Goal: Navigation & Orientation: Find specific page/section

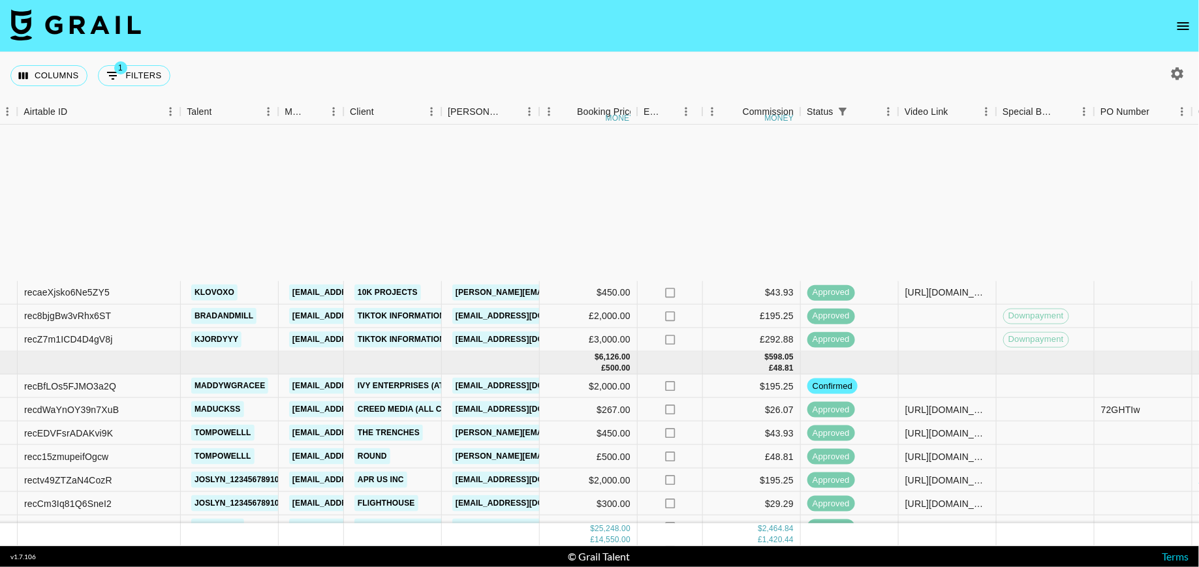
scroll to position [608, 90]
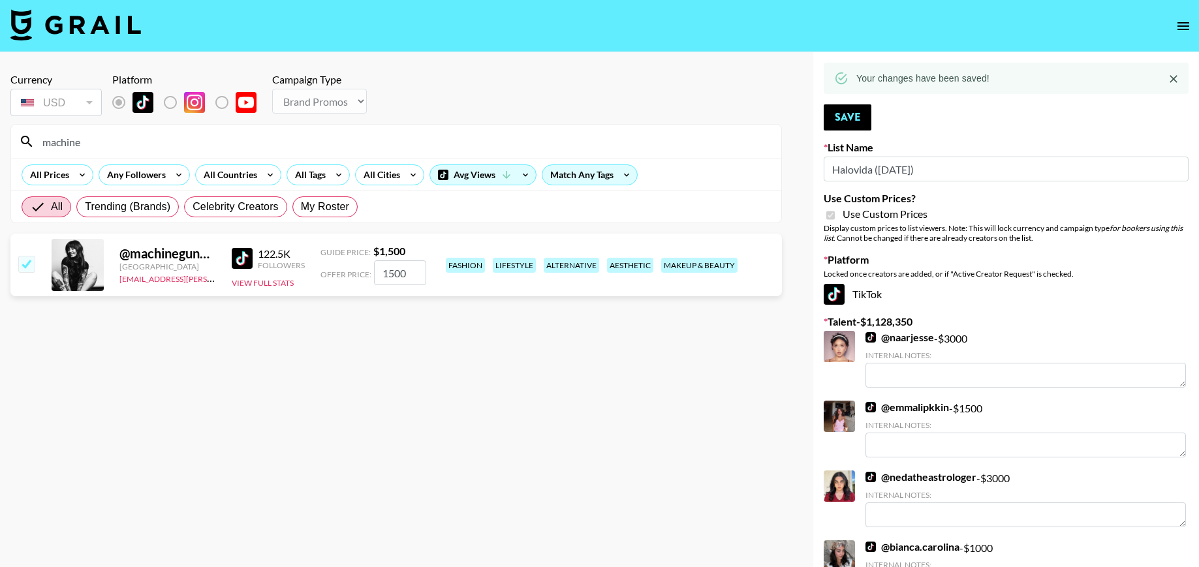
select select "Brand"
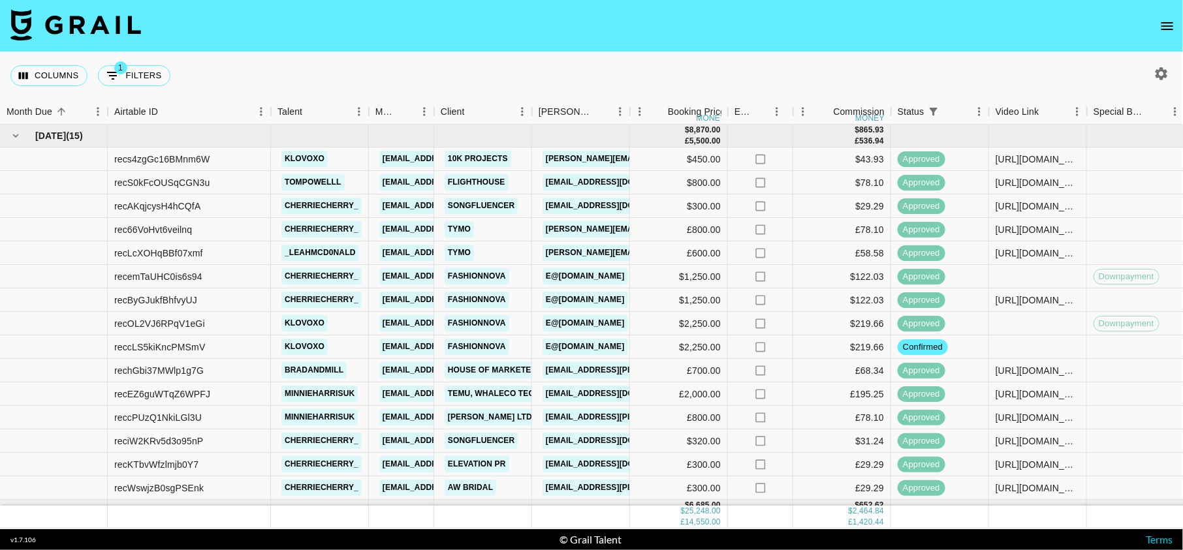
drag, startPoint x: 1158, startPoint y: 8, endPoint x: 1161, endPoint y: 22, distance: 14.0
click at [1161, 22] on nav at bounding box center [591, 26] width 1183 height 52
click at [1161, 22] on icon "open drawer" at bounding box center [1167, 26] width 16 height 16
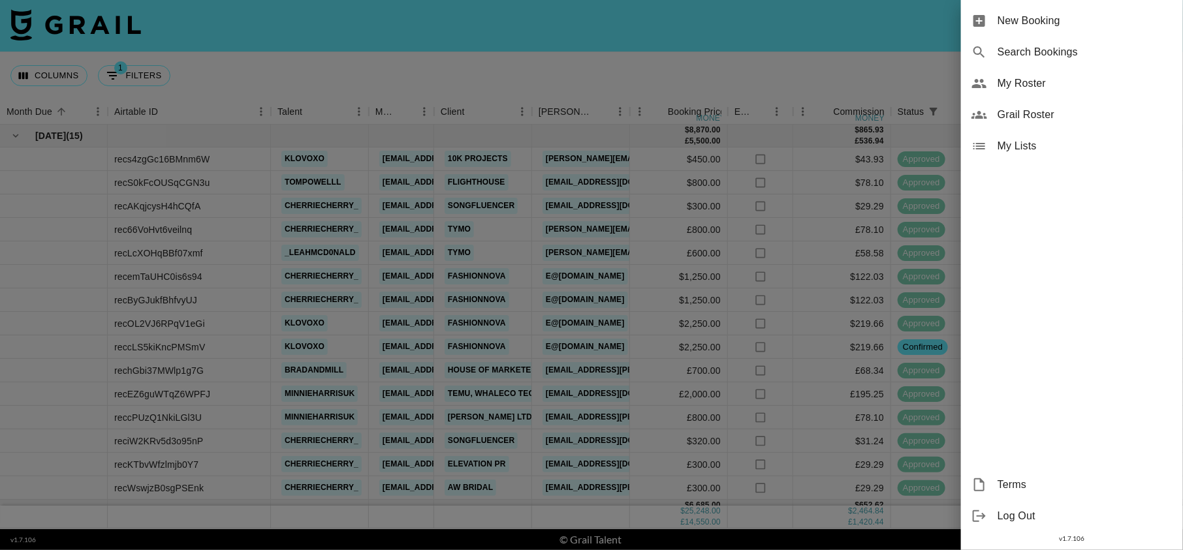
click at [1030, 78] on span "My Roster" at bounding box center [1084, 84] width 175 height 16
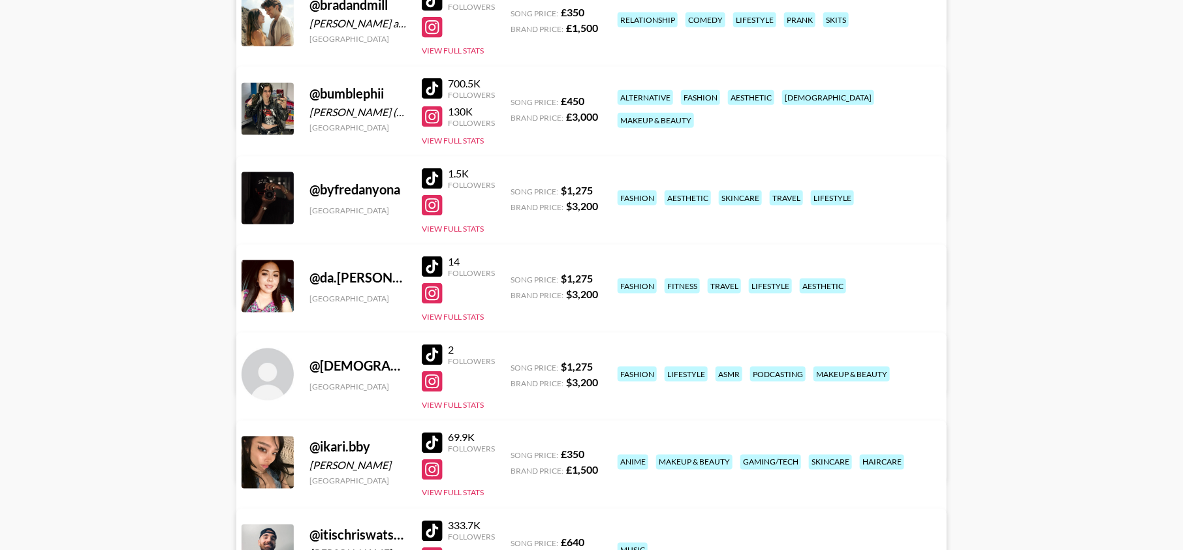
scroll to position [732, 0]
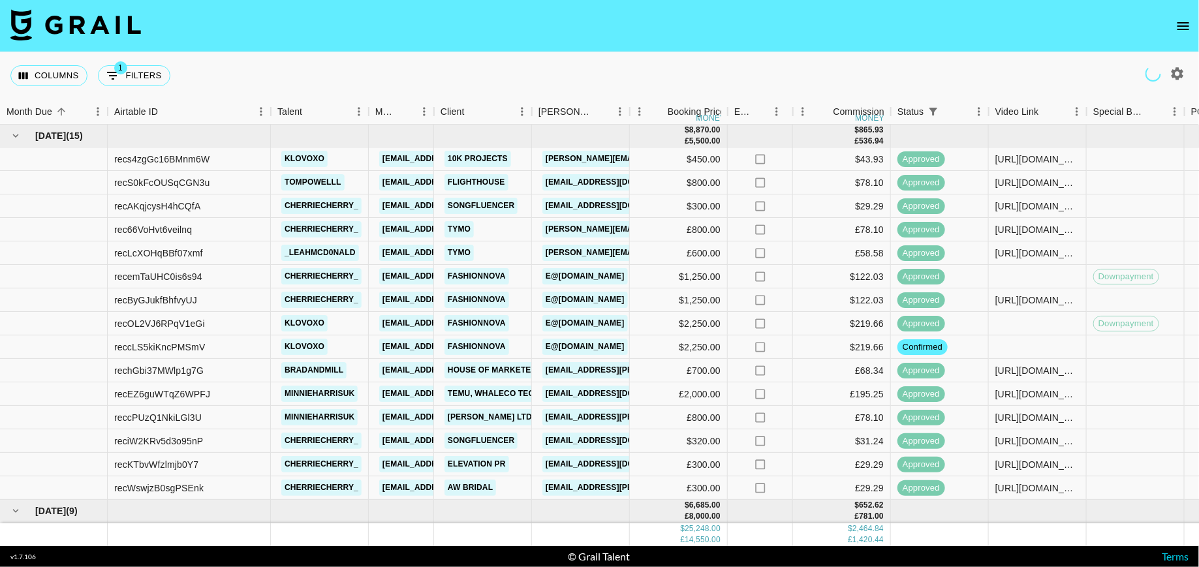
click at [1180, 24] on icon "open drawer" at bounding box center [1184, 26] width 16 height 16
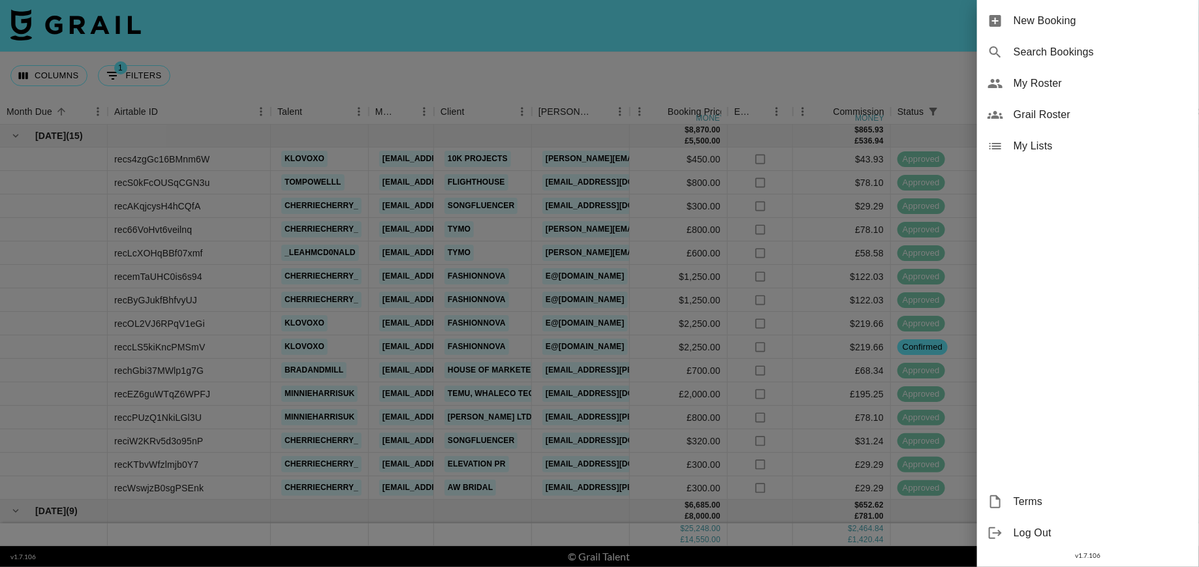
click at [1078, 76] on span "My Roster" at bounding box center [1101, 84] width 175 height 16
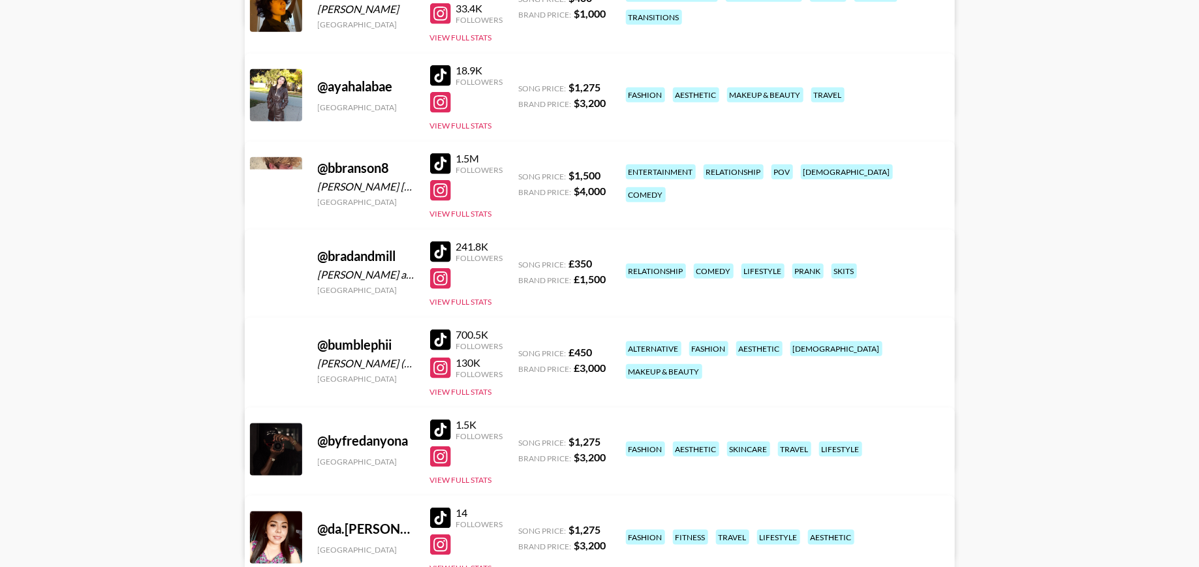
scroll to position [499, 0]
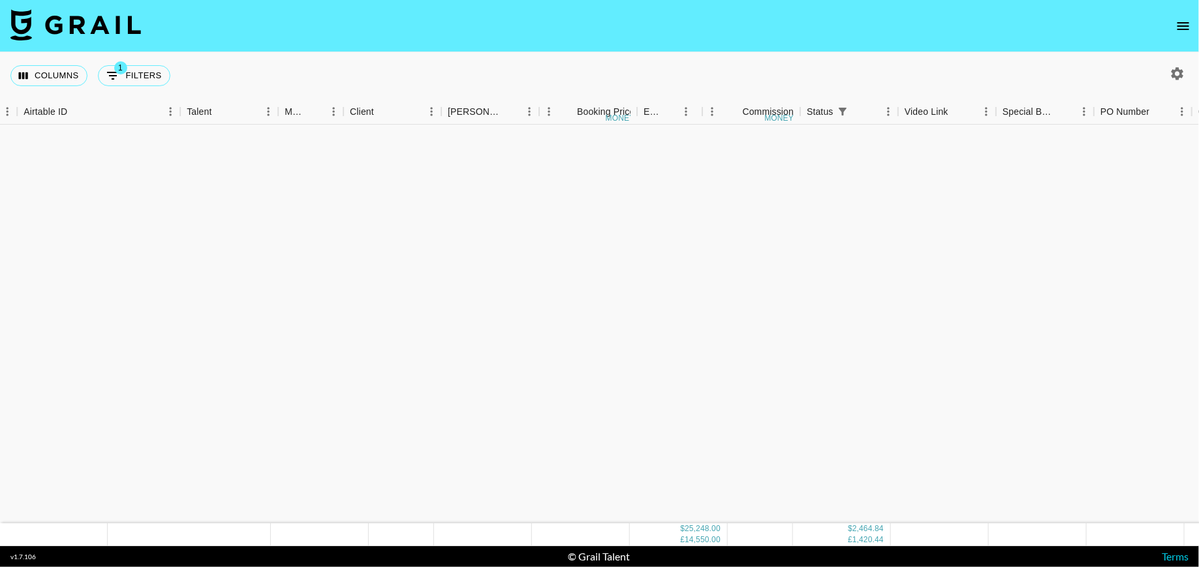
scroll to position [608, 90]
